Goal: Task Accomplishment & Management: Use online tool/utility

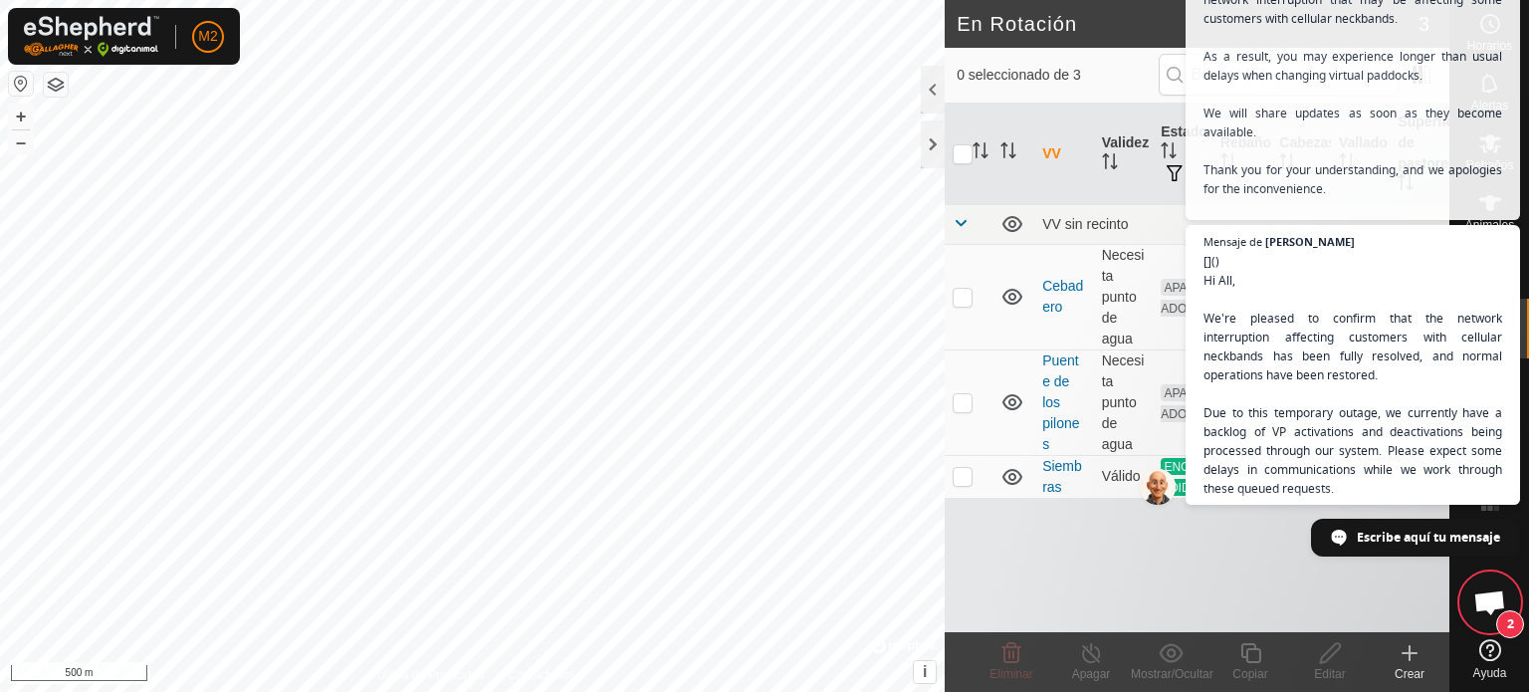
scroll to position [815, 0]
click at [1077, 594] on div "VV Validez Estado Rebaño [PERSON_NAME] Superficie de pastoreo VV sin recinto Ce…" at bounding box center [1197, 368] width 505 height 529
click at [1475, 595] on span "Chat abierto" at bounding box center [1489, 604] width 33 height 28
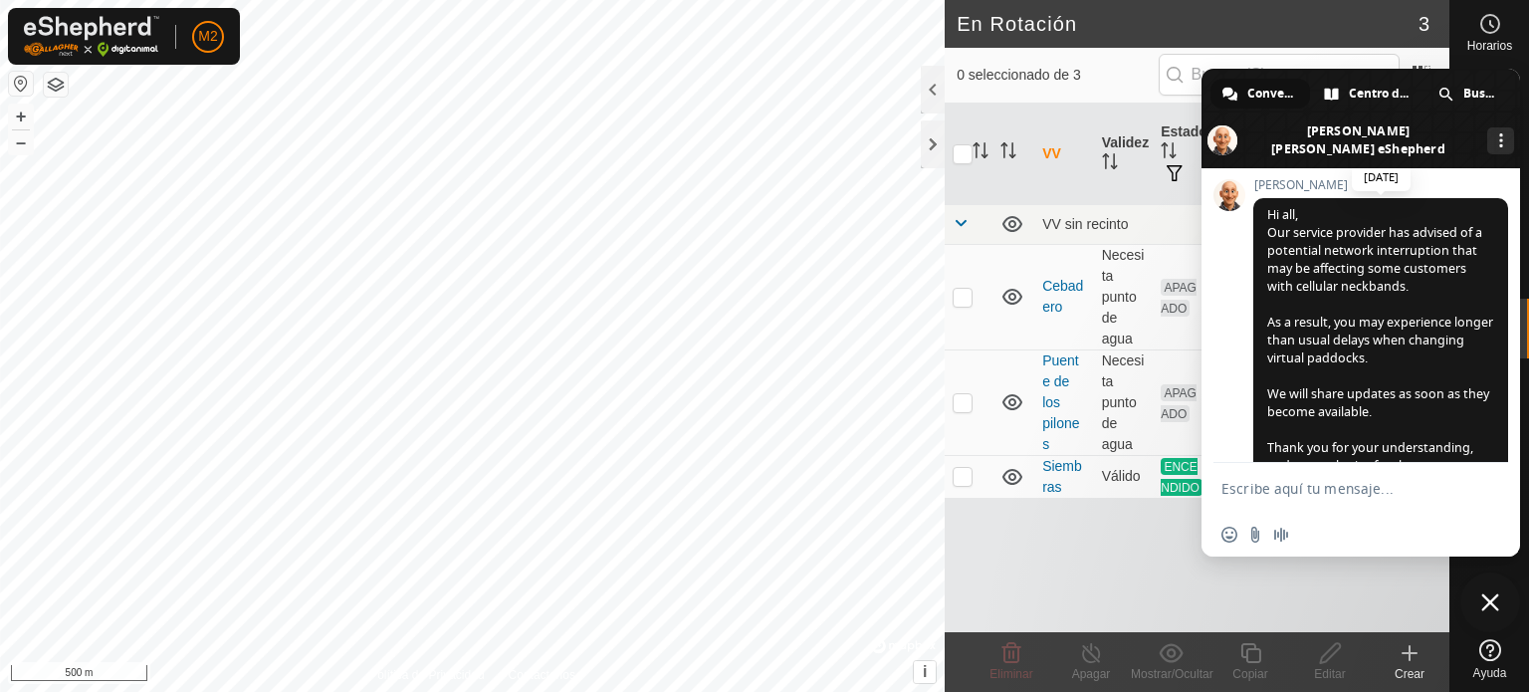
scroll to position [111, 0]
click at [1483, 590] on span "Cerrar el chat" at bounding box center [1490, 602] width 60 height 60
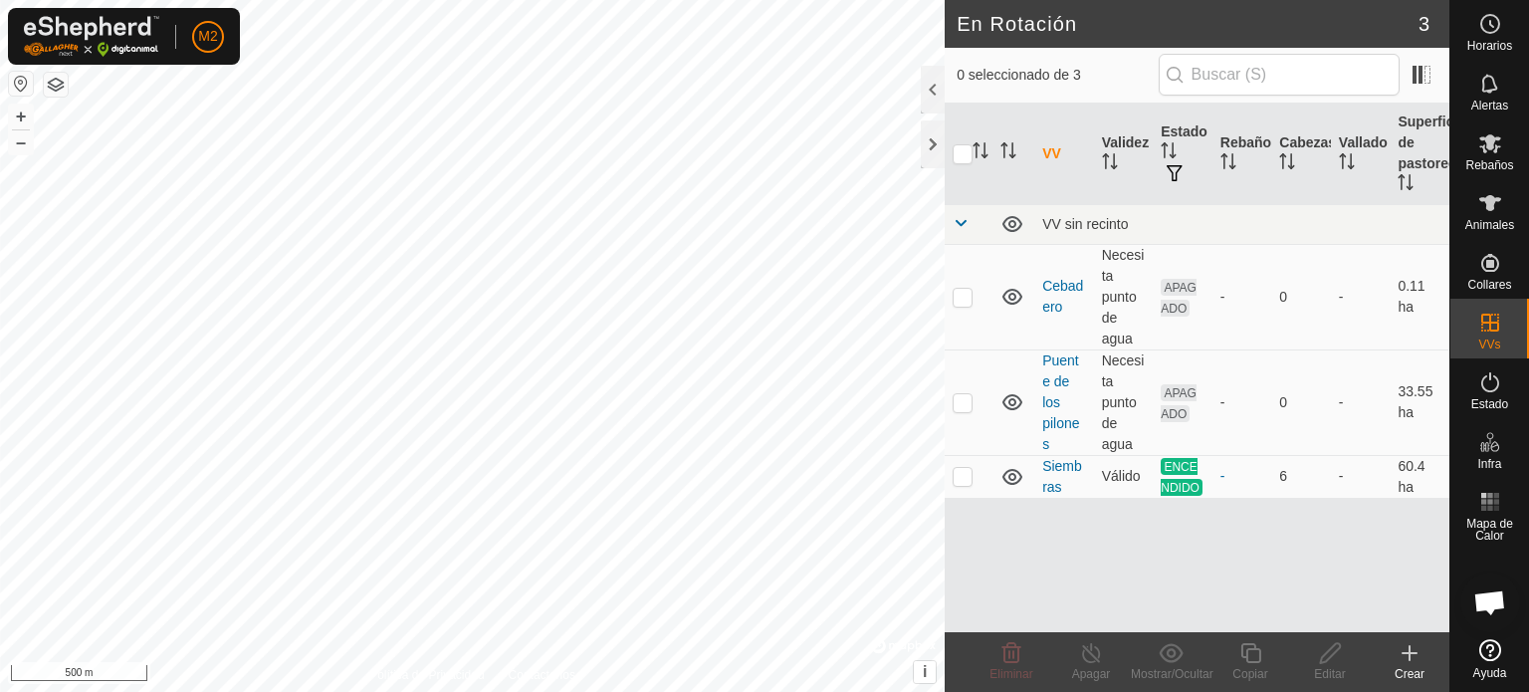
click at [1407, 657] on icon at bounding box center [1409, 653] width 24 height 24
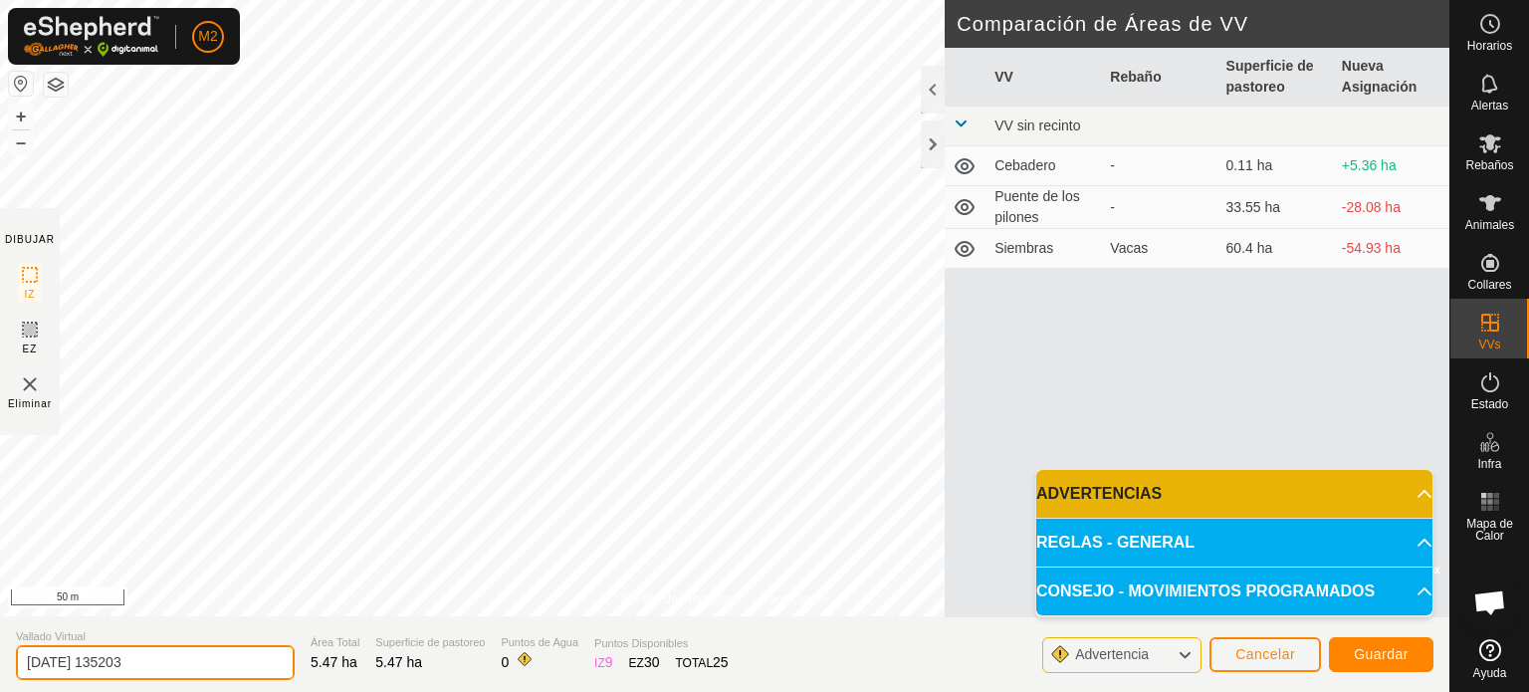
click at [180, 669] on input "[DATE] 135203" at bounding box center [155, 662] width 279 height 35
type input "2"
type input "las [PERSON_NAME]"
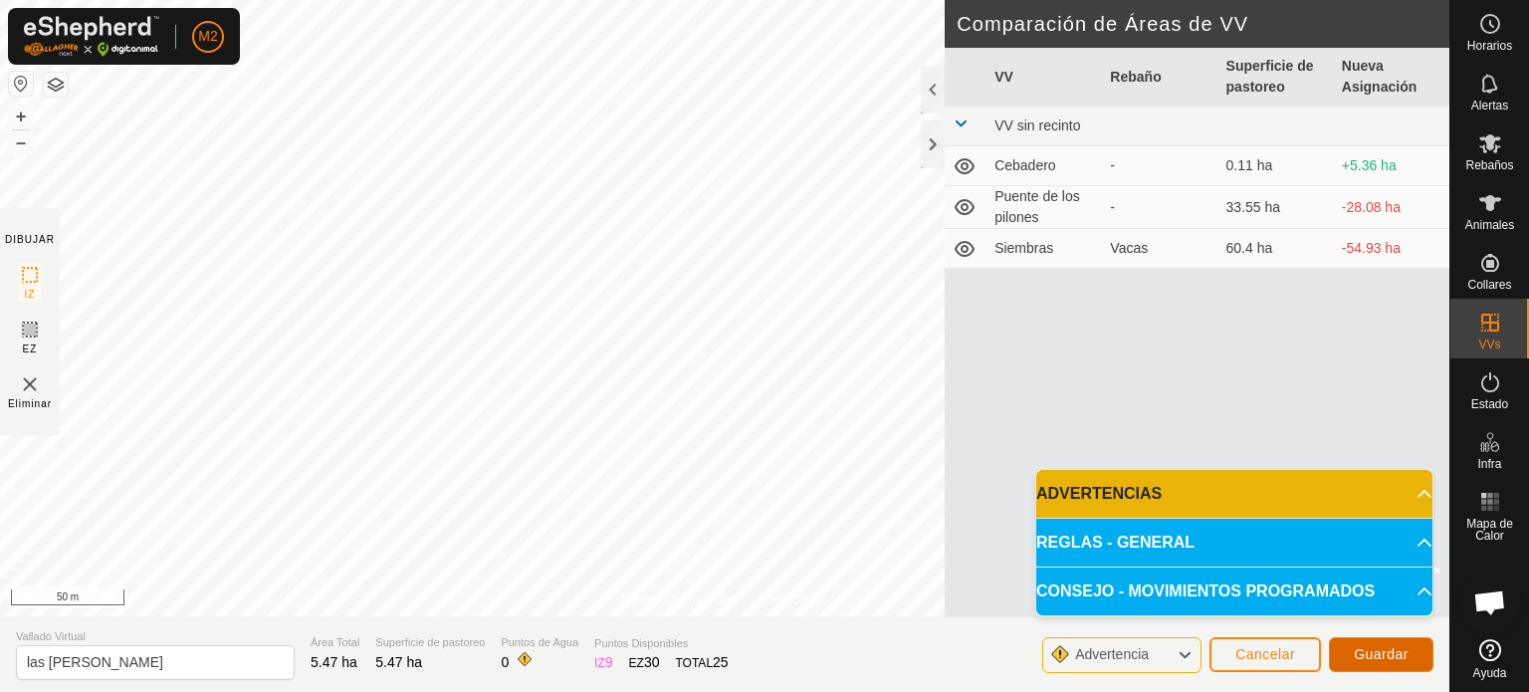
click at [1373, 644] on button "Guardar" at bounding box center [1381, 654] width 105 height 35
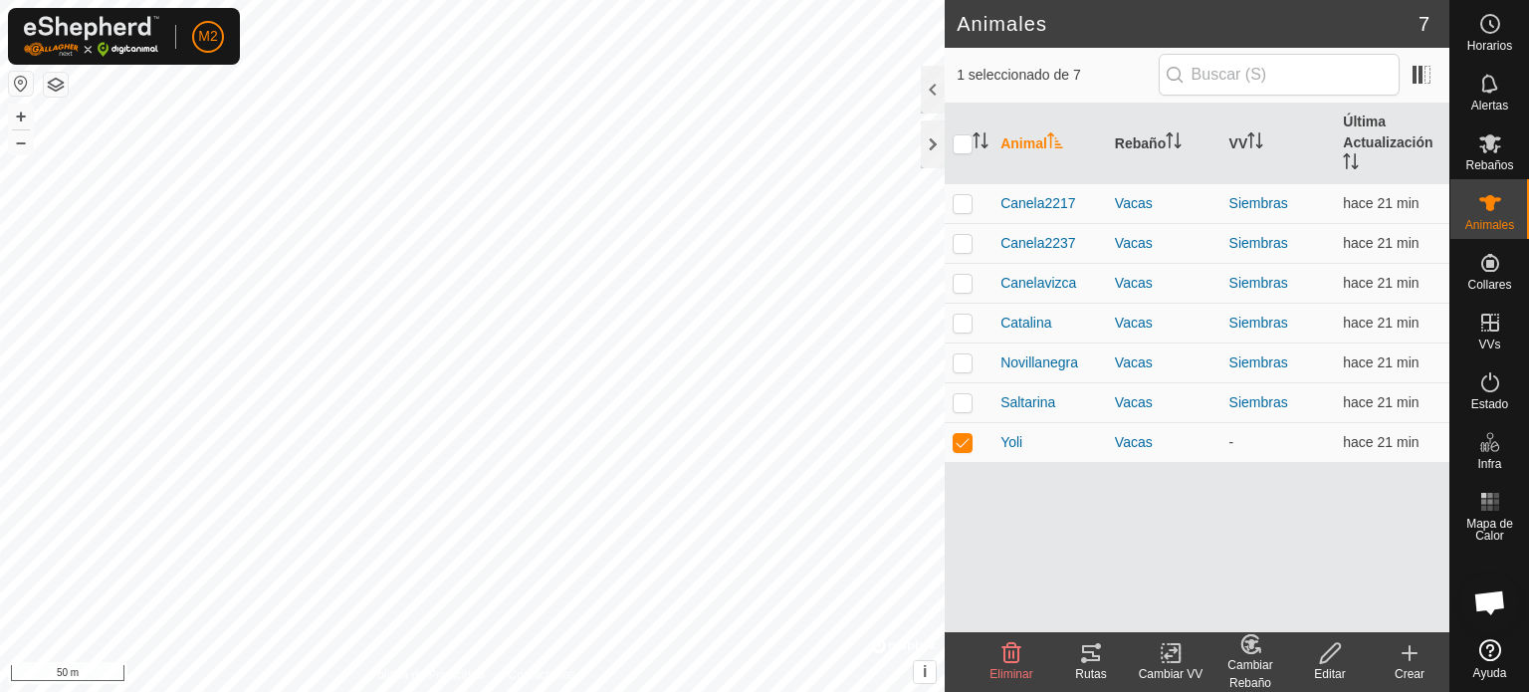
click at [1171, 665] on div "Cambiar VV" at bounding box center [1171, 674] width 80 height 18
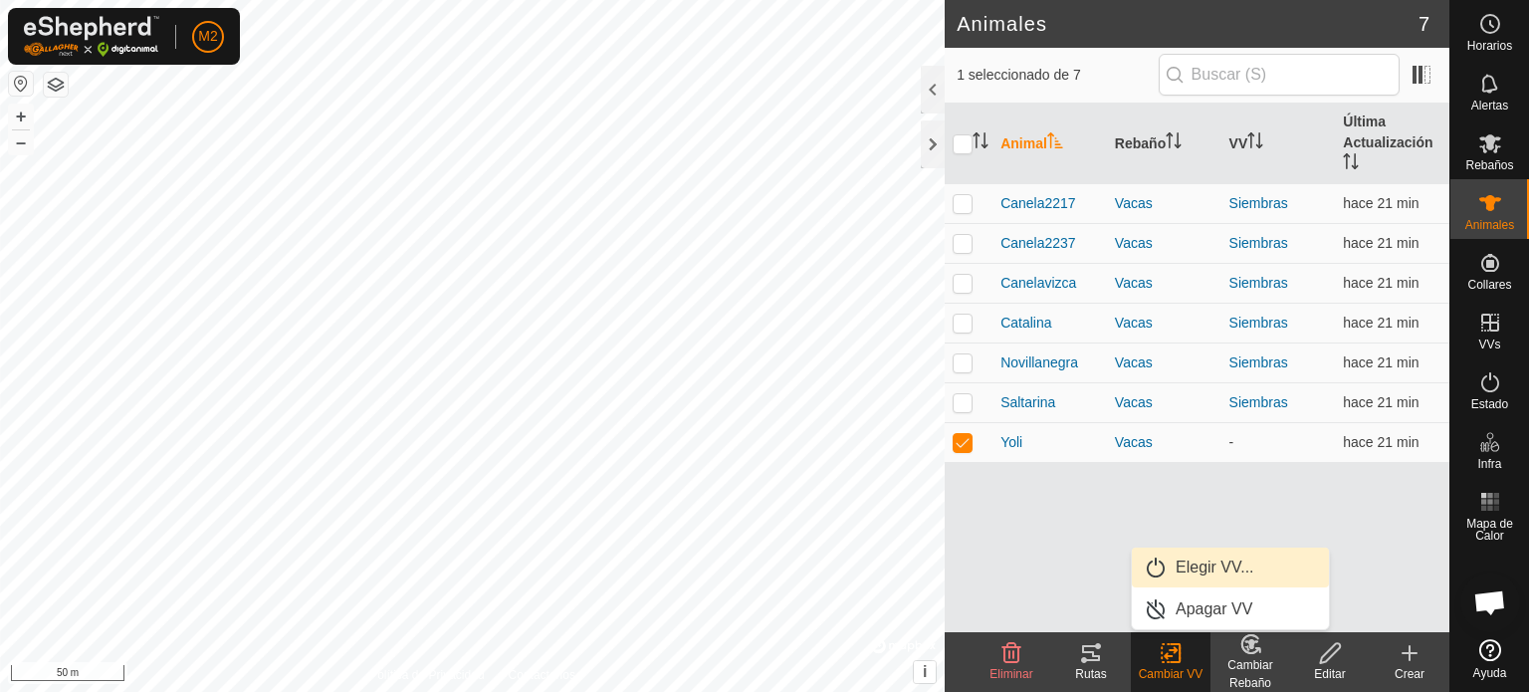
click at [1206, 575] on link "Elegir VV..." at bounding box center [1230, 567] width 197 height 40
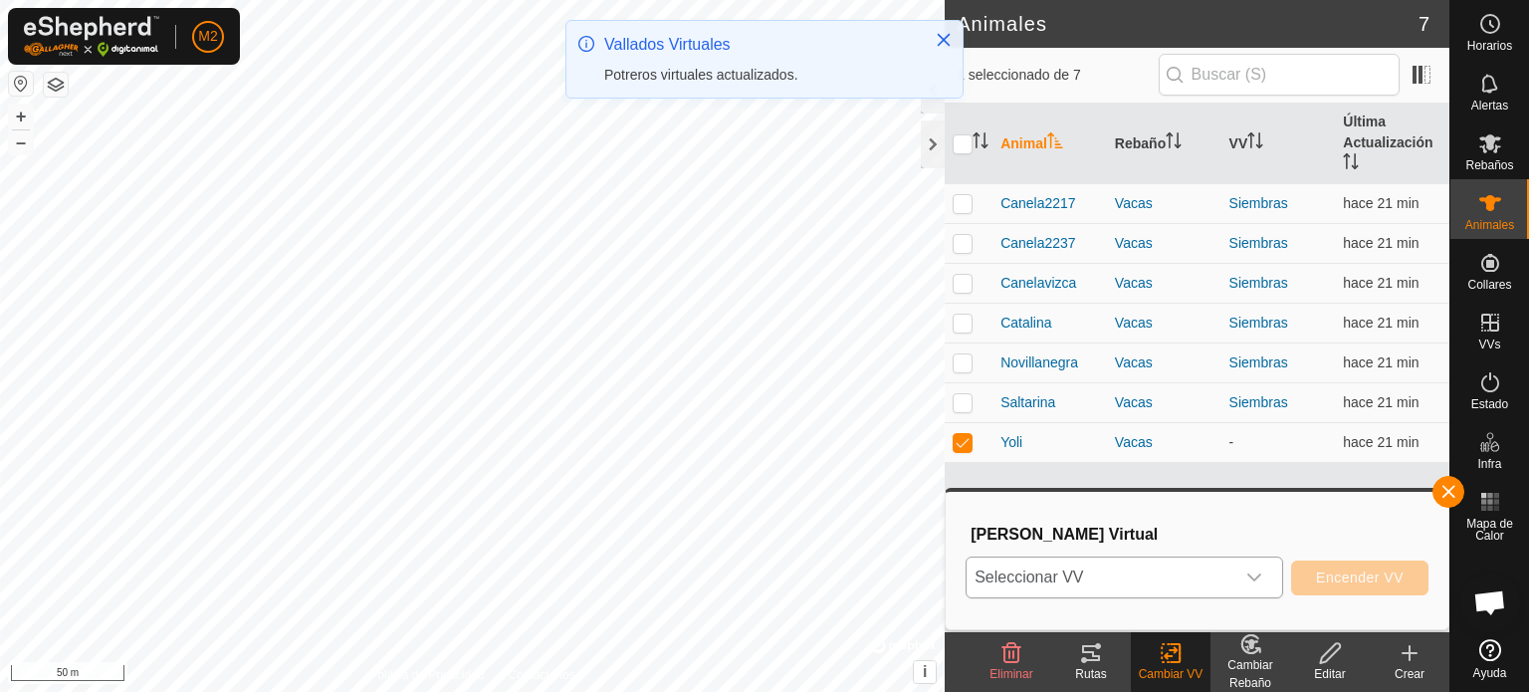
click at [1262, 572] on icon "dropdown trigger" at bounding box center [1254, 577] width 16 height 16
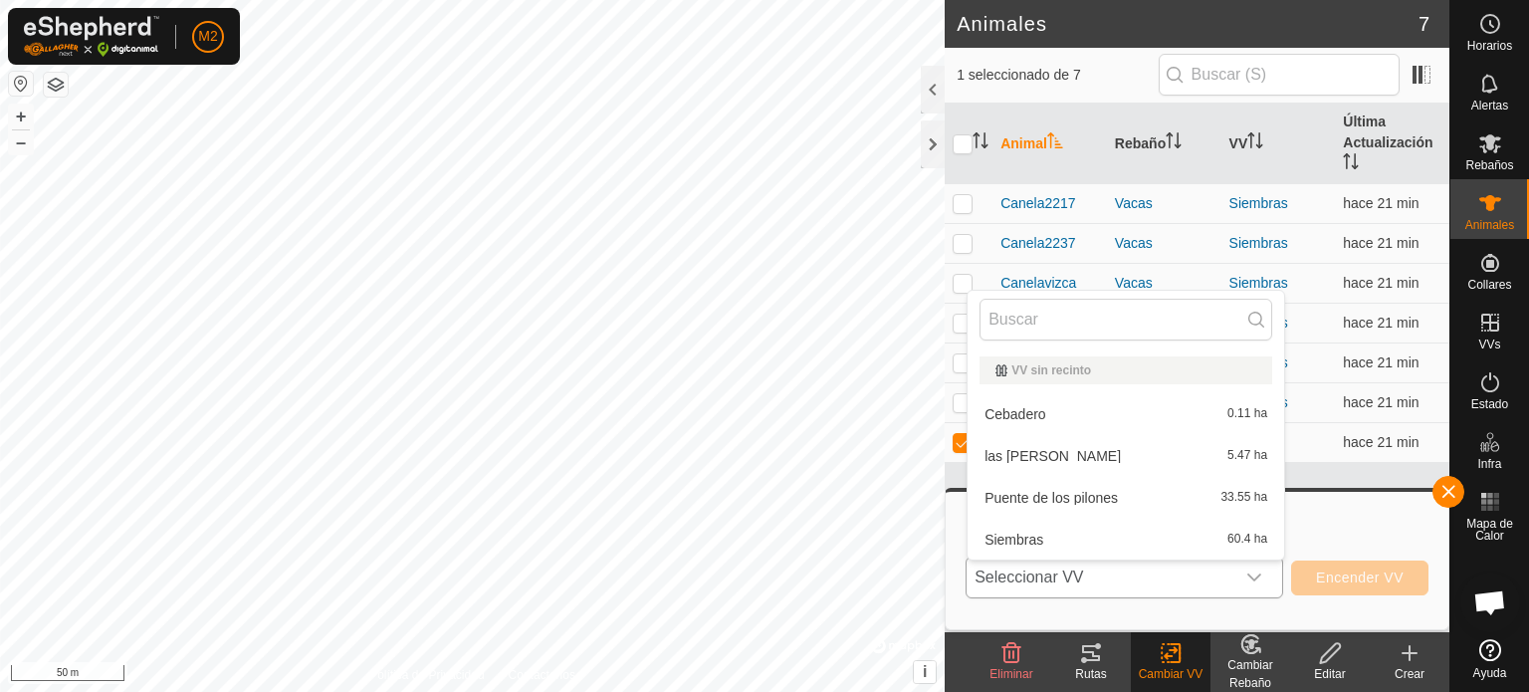
click at [1095, 449] on li "las [PERSON_NAME] 5.47 ha" at bounding box center [1125, 456] width 317 height 40
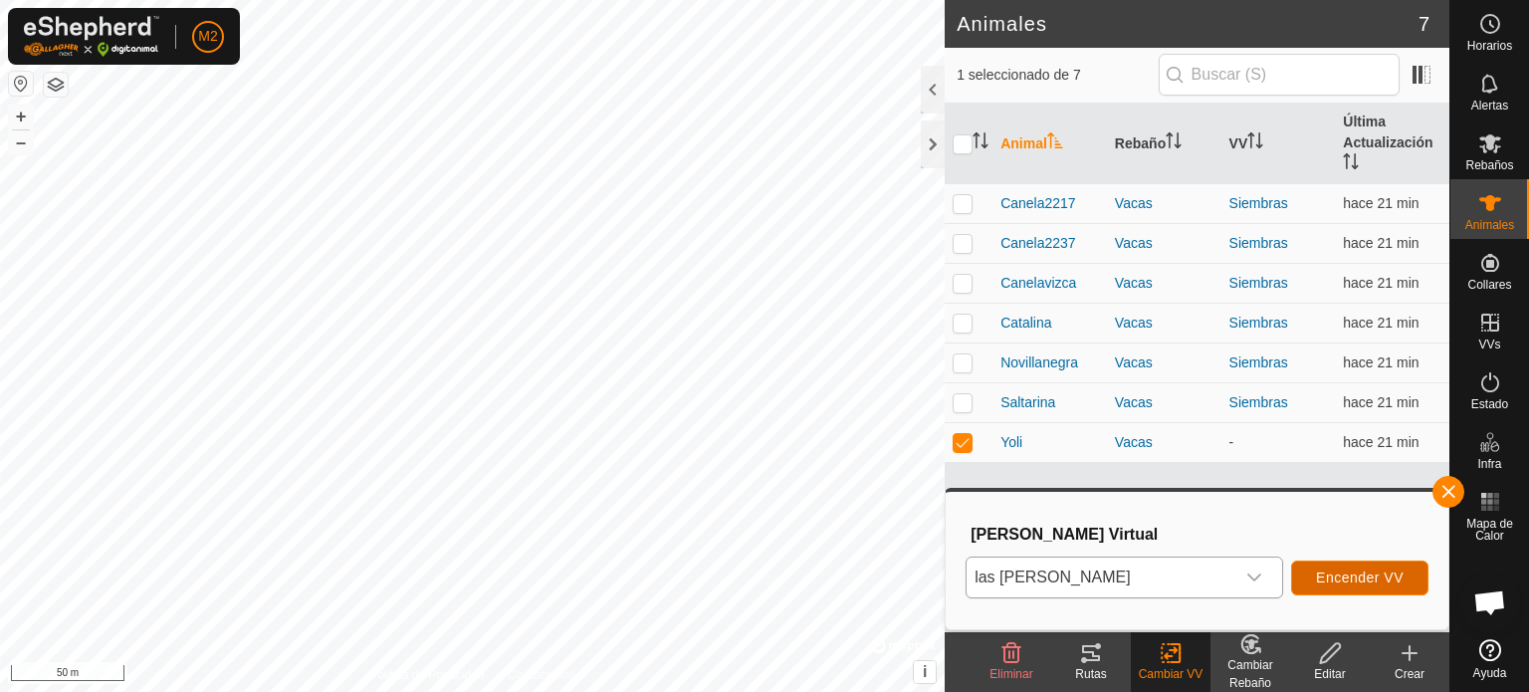
click at [1358, 576] on span "Encender VV" at bounding box center [1360, 577] width 88 height 16
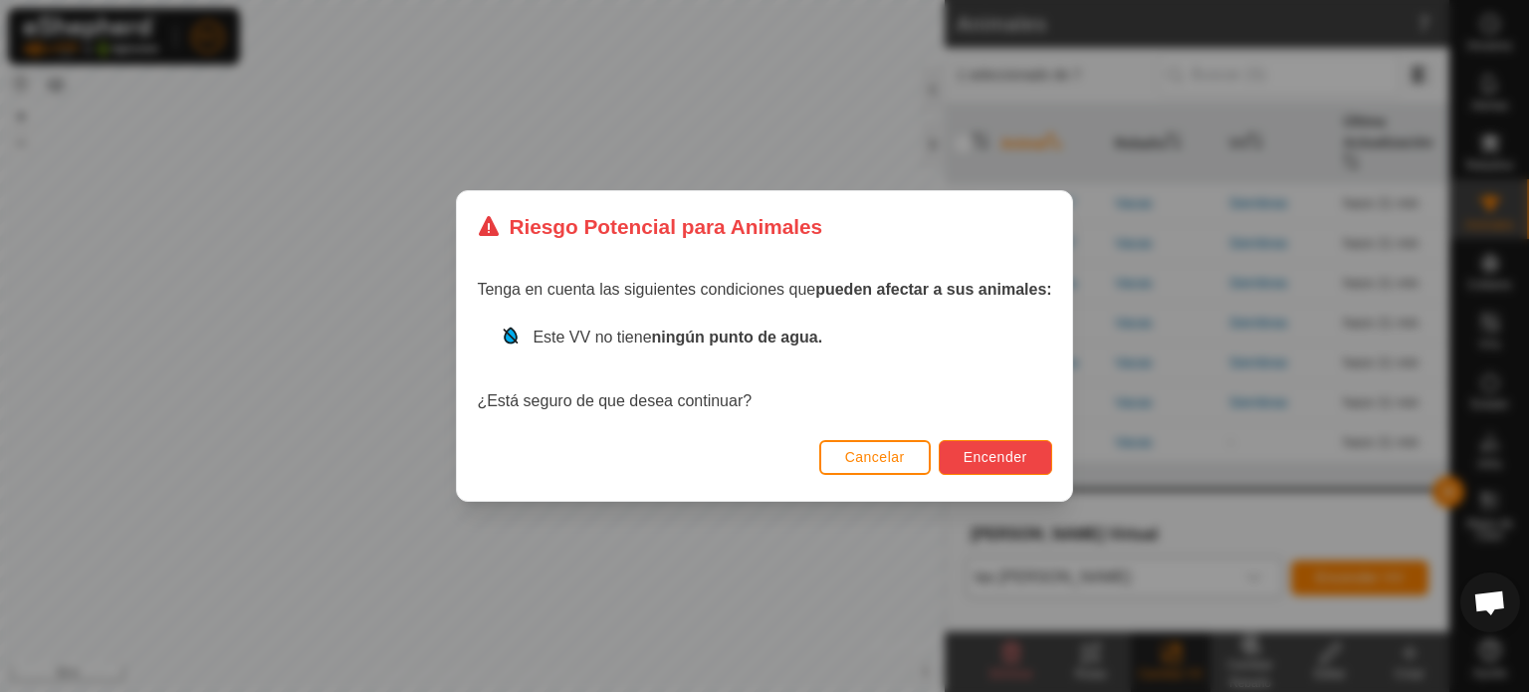
click at [978, 449] on span "Encender" at bounding box center [995, 457] width 64 height 16
